Goal: Transaction & Acquisition: Subscribe to service/newsletter

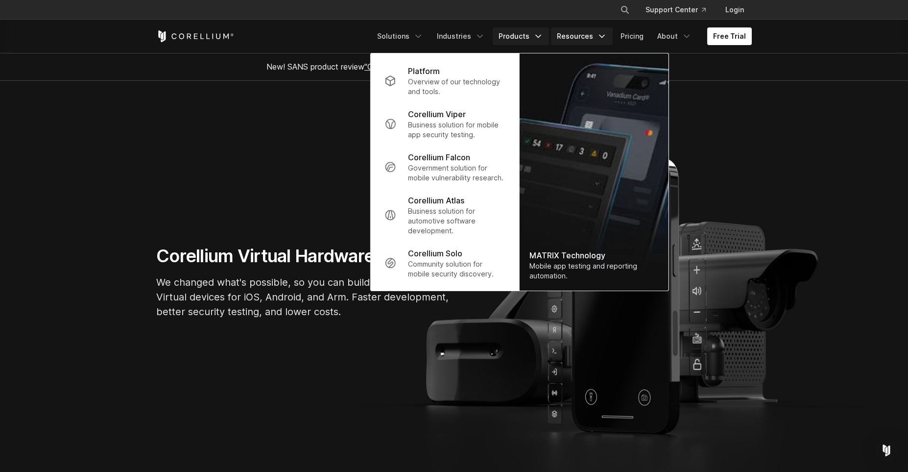
click at [590, 32] on link "Resources" at bounding box center [582, 36] width 62 height 18
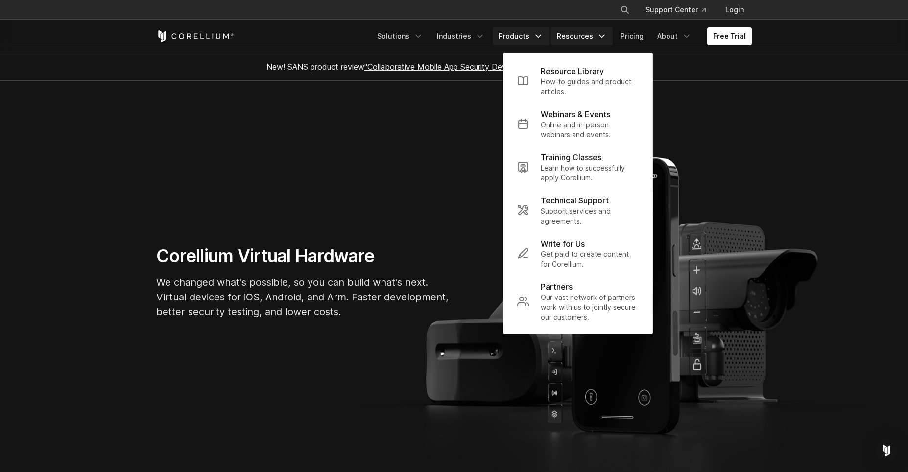
click at [523, 34] on link "Products" at bounding box center [521, 36] width 56 height 18
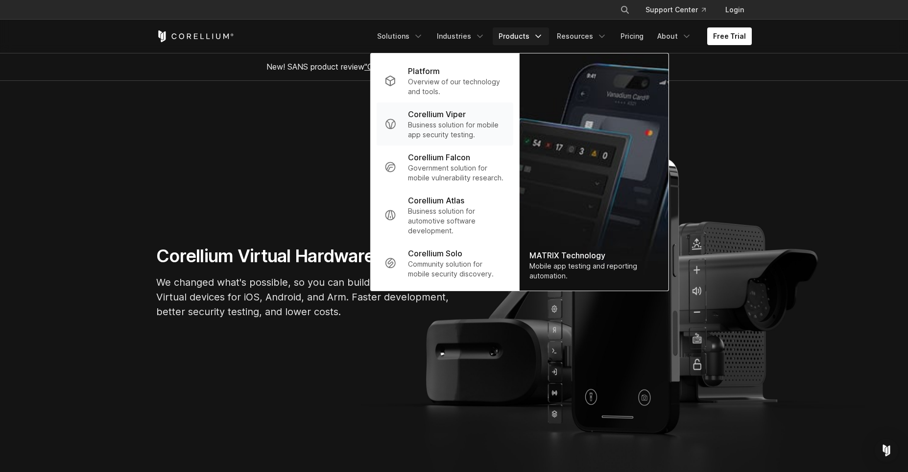
click at [444, 126] on p "Business solution for mobile app security testing." at bounding box center [456, 130] width 97 height 20
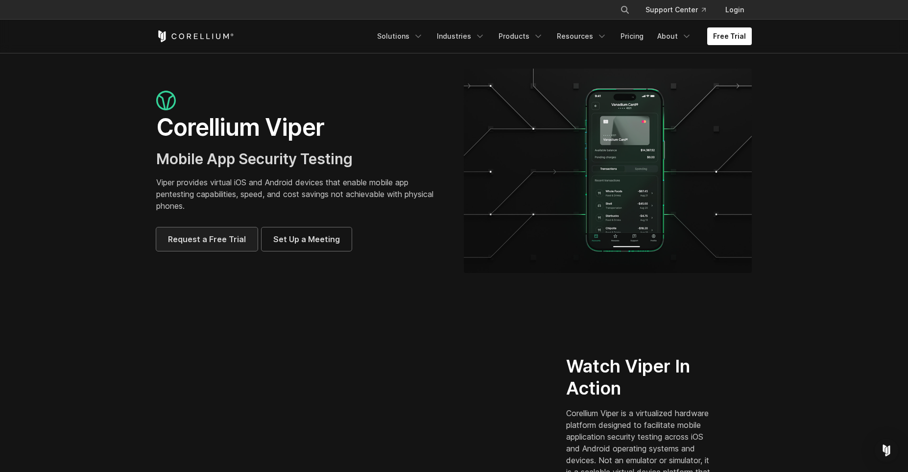
click at [201, 243] on span "Request a Free Trial" at bounding box center [207, 239] width 78 height 12
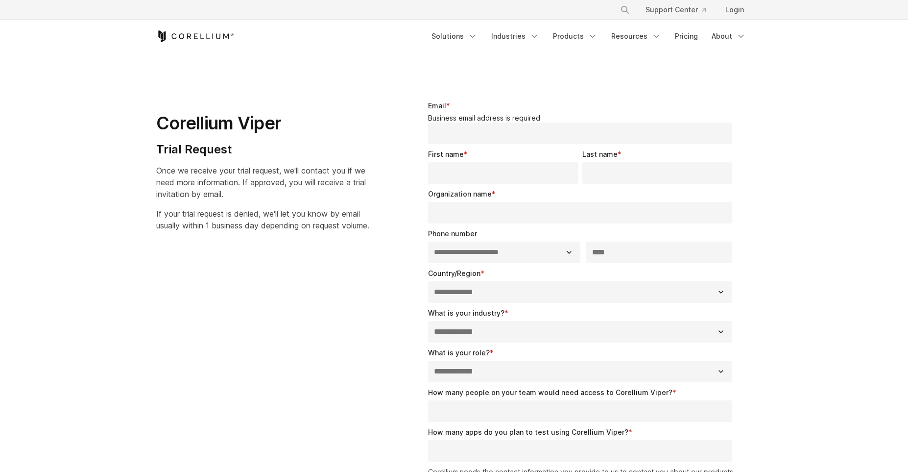
select select "**"
click at [457, 40] on link "Solutions" at bounding box center [455, 36] width 58 height 18
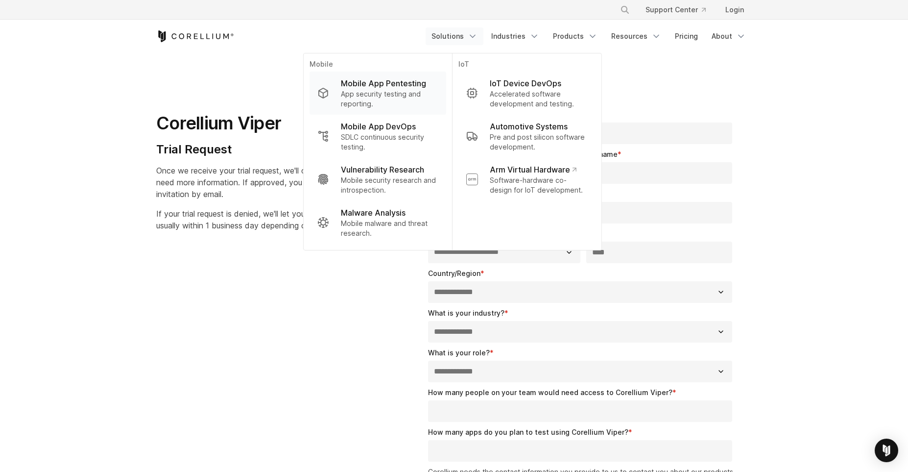
click at [376, 88] on p "Mobile App Pentesting" at bounding box center [383, 83] width 85 height 12
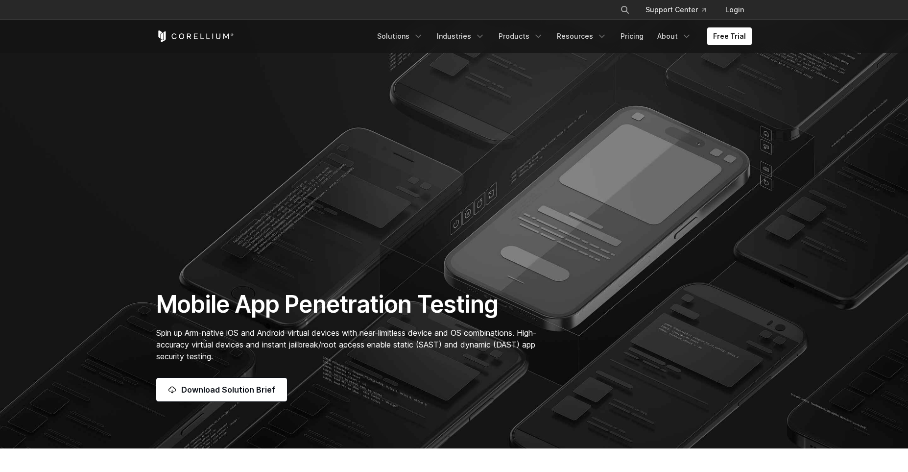
scroll to position [460, 0]
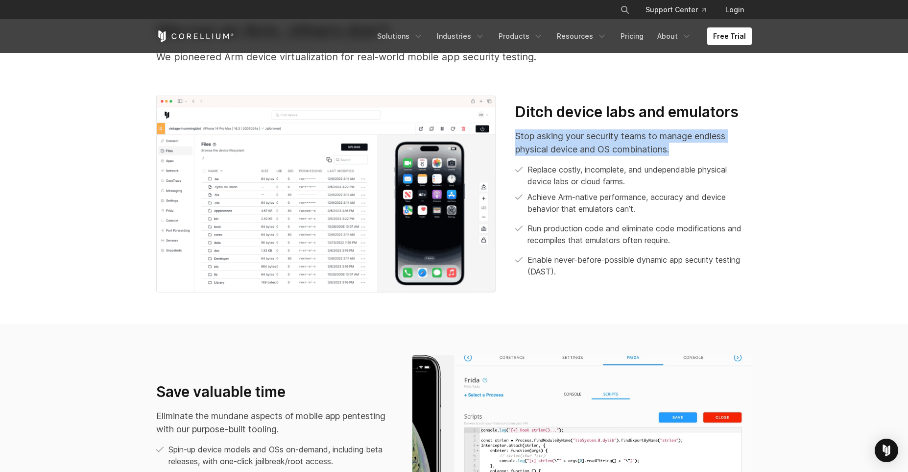
drag, startPoint x: 678, startPoint y: 149, endPoint x: 513, endPoint y: 137, distance: 165.1
click at [513, 137] on div "Ditch device labs and emulators Stop asking your security teams to manage endle…" at bounding box center [634, 194] width 256 height 182
drag, startPoint x: 519, startPoint y: 168, endPoint x: 567, endPoint y: 177, distance: 48.9
click at [567, 177] on li "Replace costly, incomplete, and undependable physical device labs or cloud farm…" at bounding box center [633, 176] width 237 height 24
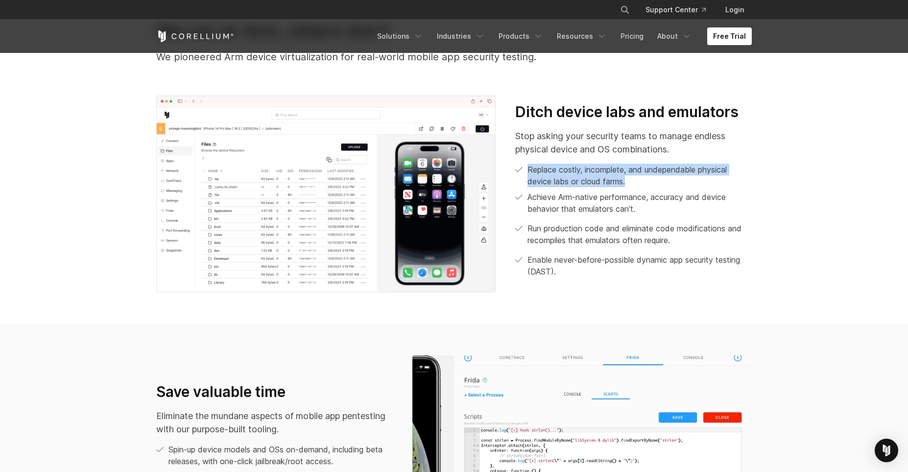
drag, startPoint x: 527, startPoint y: 167, endPoint x: 633, endPoint y: 181, distance: 106.8
click at [633, 181] on li "Replace costly, incomplete, and undependable physical device labs or cloud farm…" at bounding box center [633, 176] width 237 height 24
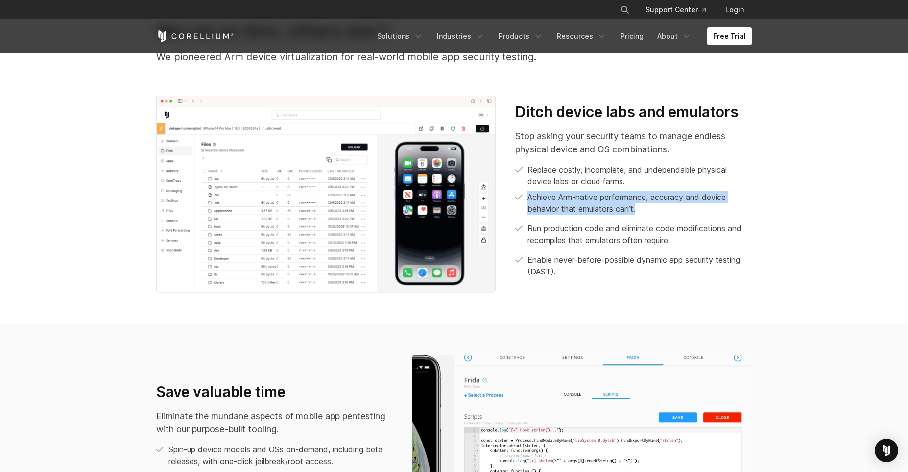
drag, startPoint x: 642, startPoint y: 210, endPoint x: 527, endPoint y: 198, distance: 116.2
click at [527, 198] on li "Achieve Arm-native performance, accuracy and device behavior that emulators can…" at bounding box center [633, 203] width 237 height 24
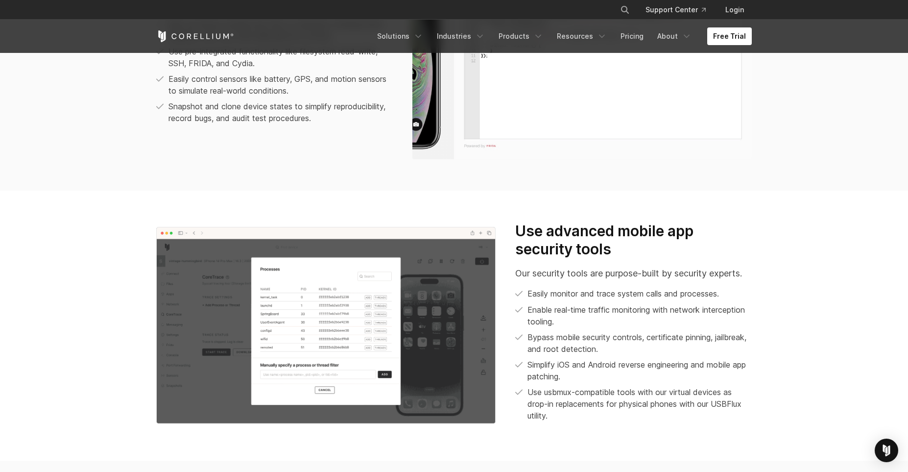
scroll to position [1000, 0]
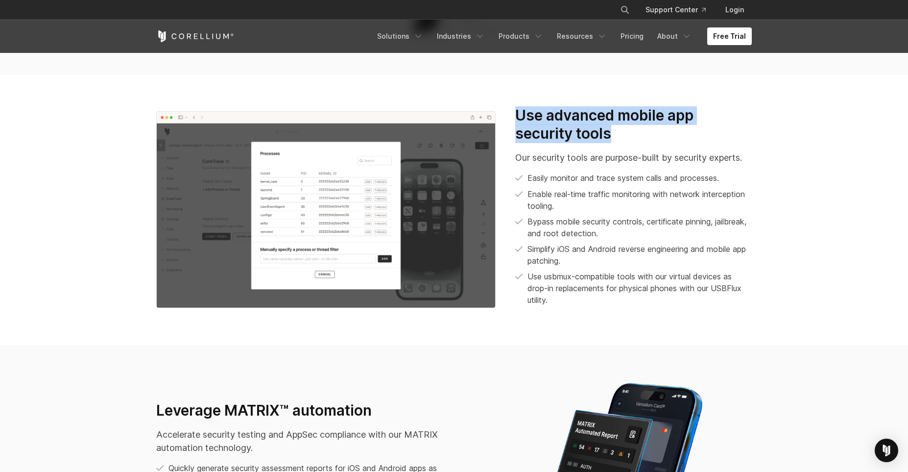
drag, startPoint x: 614, startPoint y: 138, endPoint x: 508, endPoint y: 112, distance: 109.9
click at [508, 112] on div "Use advanced mobile app security tools Our security tools are purpose-built by …" at bounding box center [634, 209] width 256 height 207
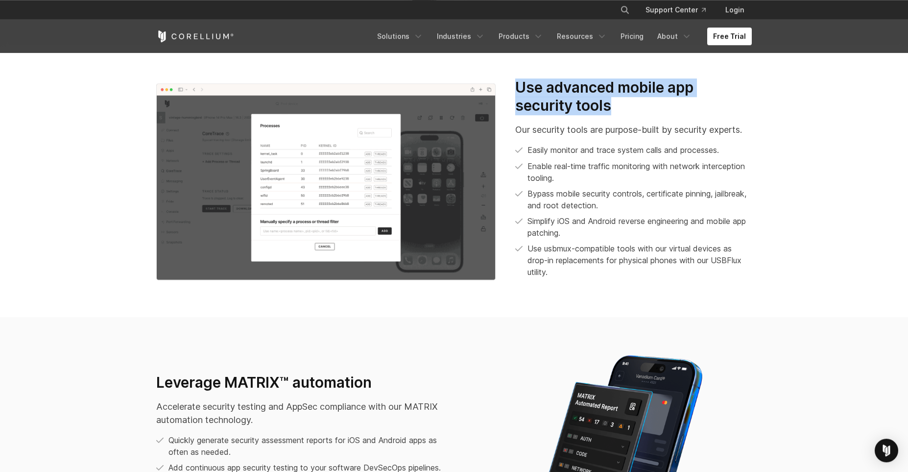
scroll to position [1203, 0]
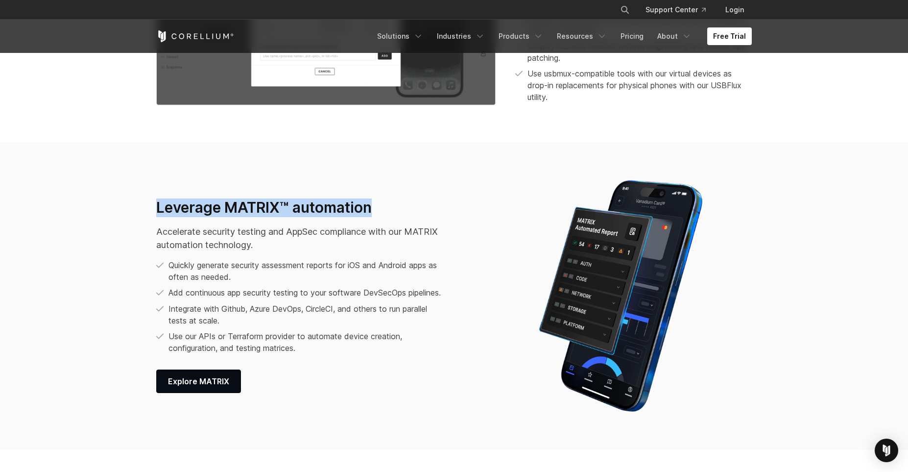
drag, startPoint x: 157, startPoint y: 205, endPoint x: 406, endPoint y: 205, distance: 248.9
click at [405, 205] on h3 "Leverage MATRIX™ automation" at bounding box center [301, 207] width 291 height 19
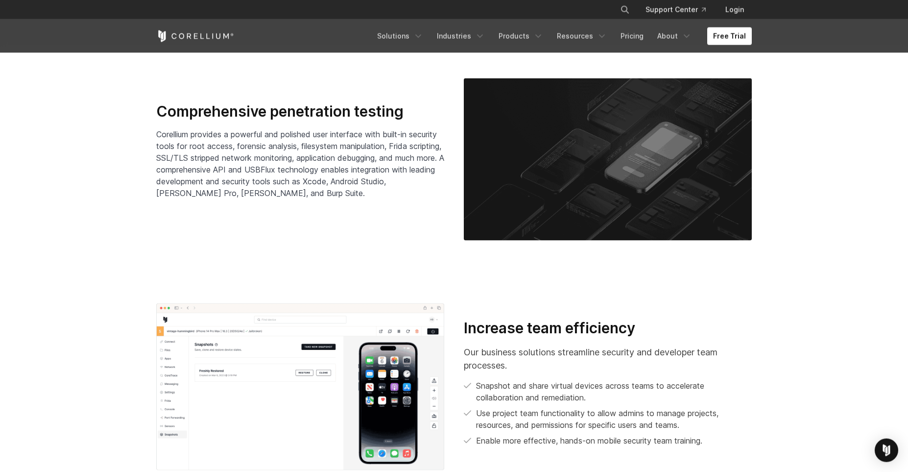
scroll to position [1609, 0]
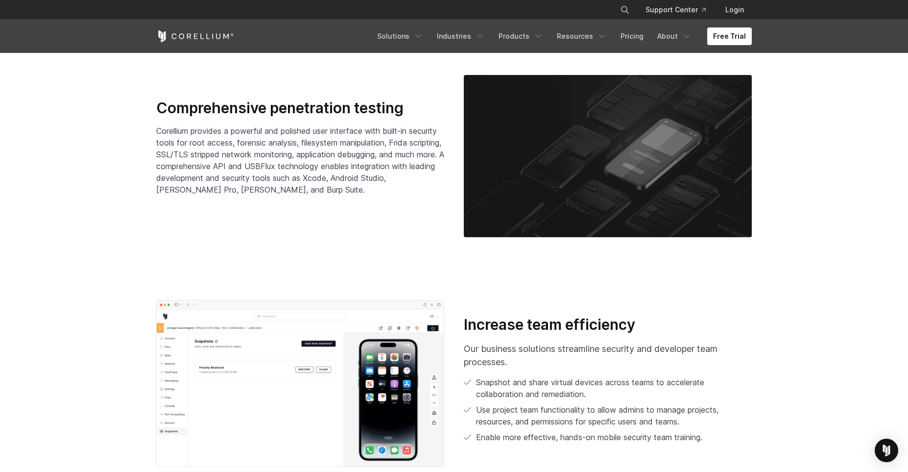
click at [318, 117] on h3 "Comprehensive penetration testing" at bounding box center [300, 108] width 288 height 19
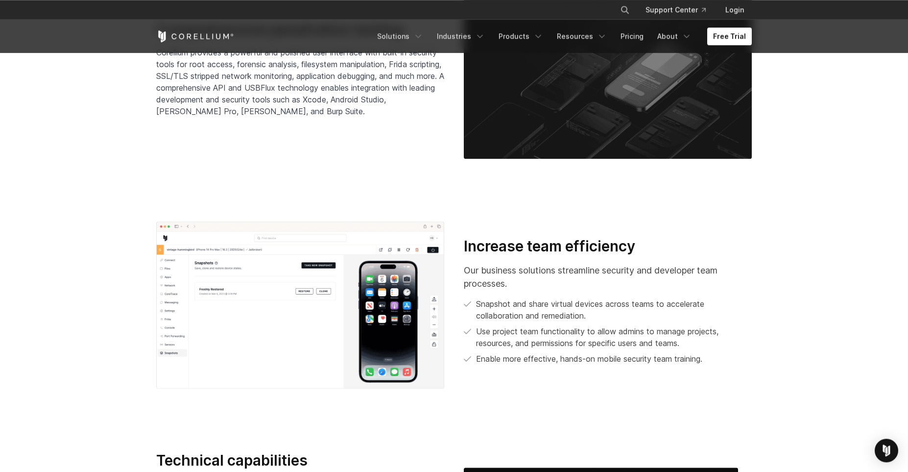
scroll to position [1744, 0]
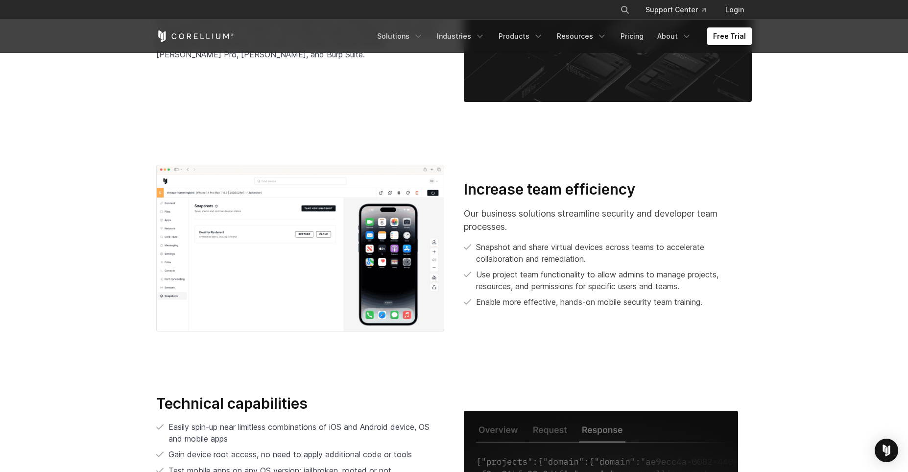
click at [531, 186] on h3 "Increase team efficiency" at bounding box center [608, 189] width 288 height 19
click at [530, 186] on h3 "Increase team efficiency" at bounding box center [608, 189] width 288 height 19
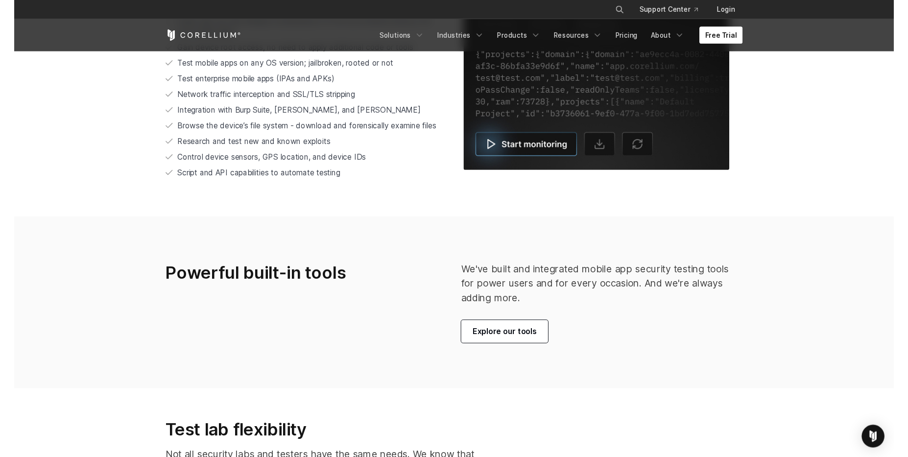
scroll to position [2136, 0]
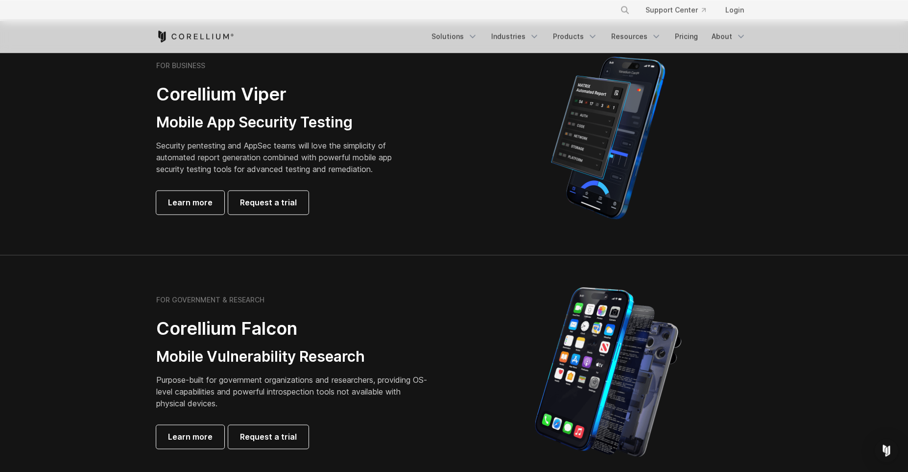
scroll to position [270, 0]
